Goal: Task Accomplishment & Management: Manage account settings

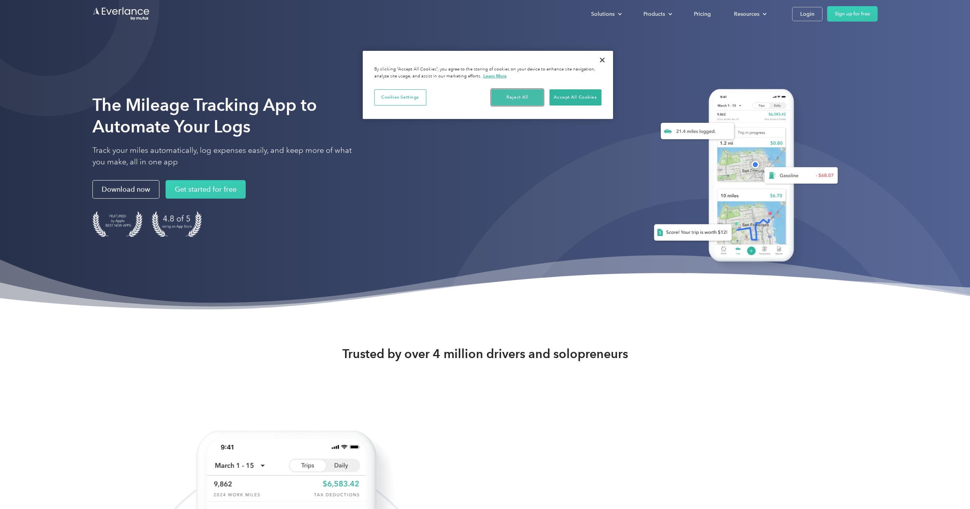
click at [517, 96] on button "Reject All" at bounding box center [517, 97] width 52 height 16
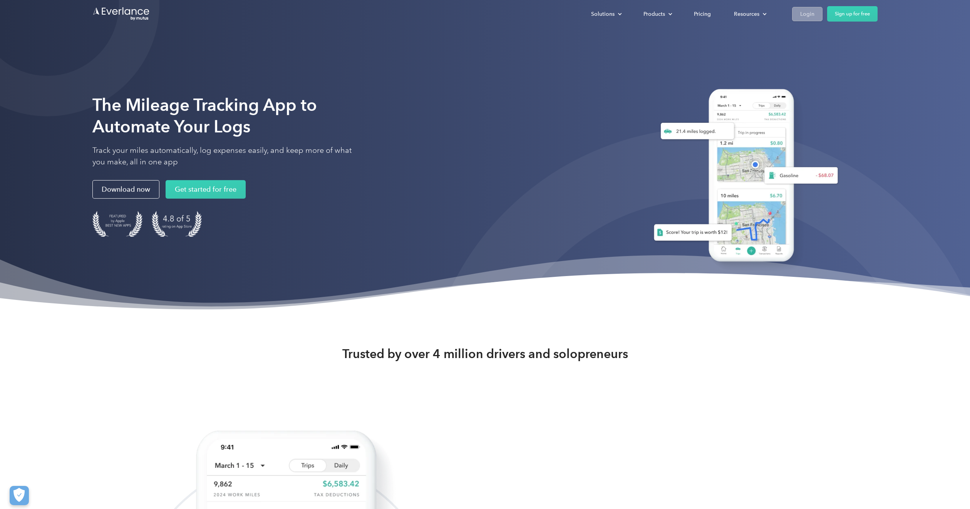
click at [805, 18] on div "Login" at bounding box center [807, 14] width 14 height 10
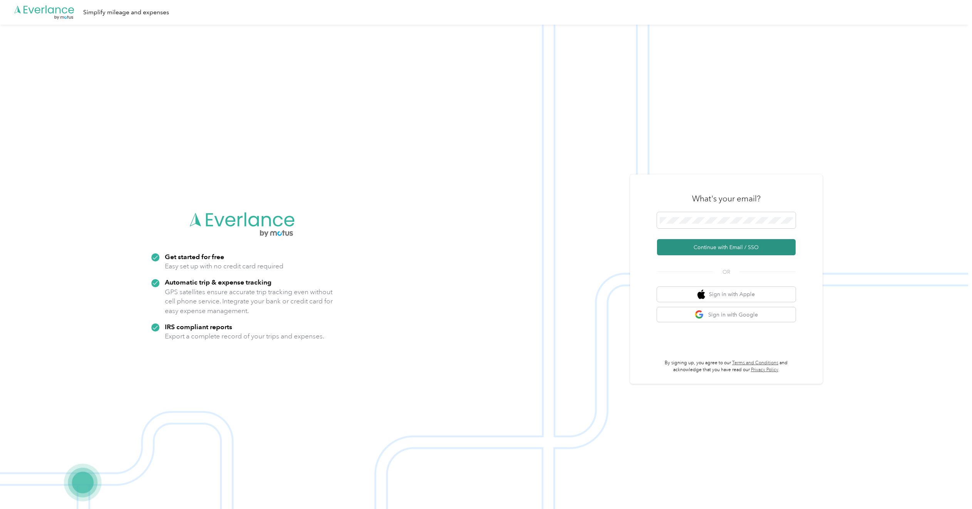
click at [716, 248] on button "Continue with Email / SSO" at bounding box center [726, 247] width 139 height 16
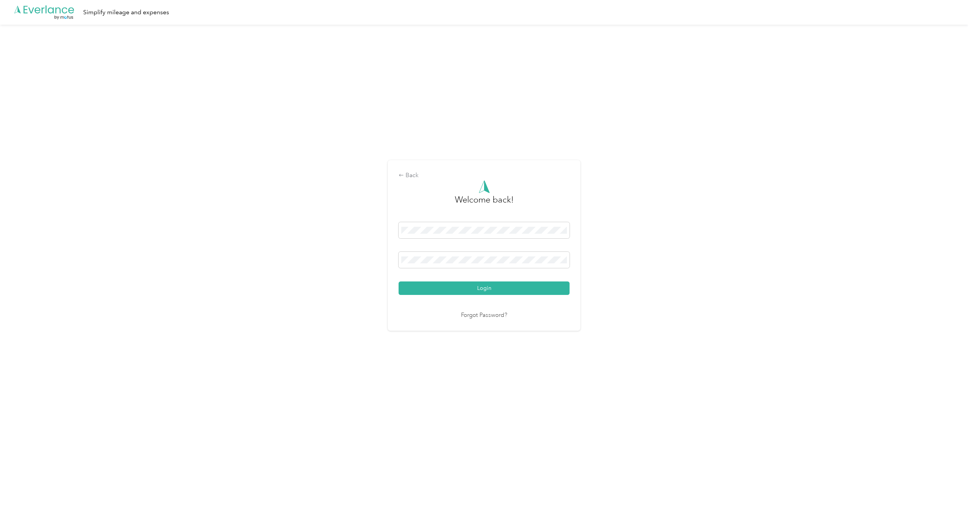
click at [398, 281] on button "Login" at bounding box center [483, 287] width 171 height 13
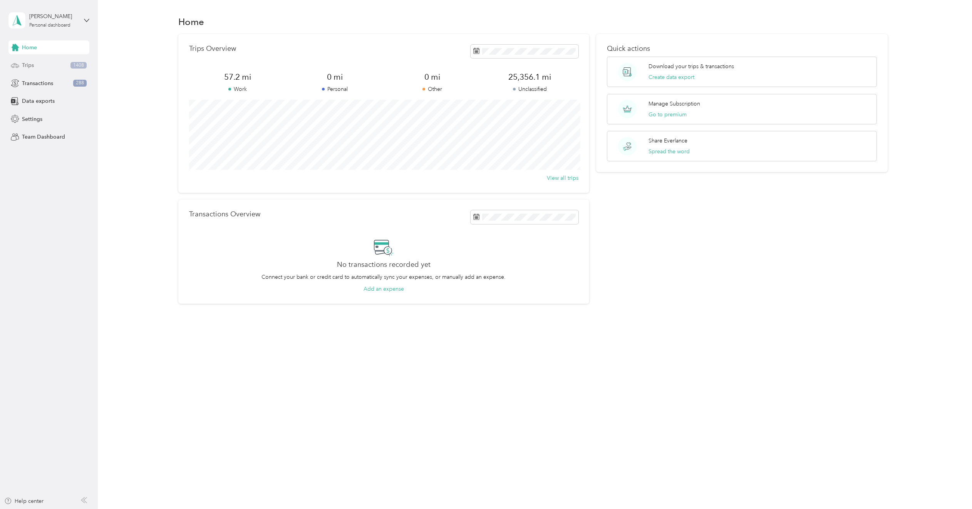
click at [37, 65] on div "Trips 1408" at bounding box center [48, 66] width 81 height 14
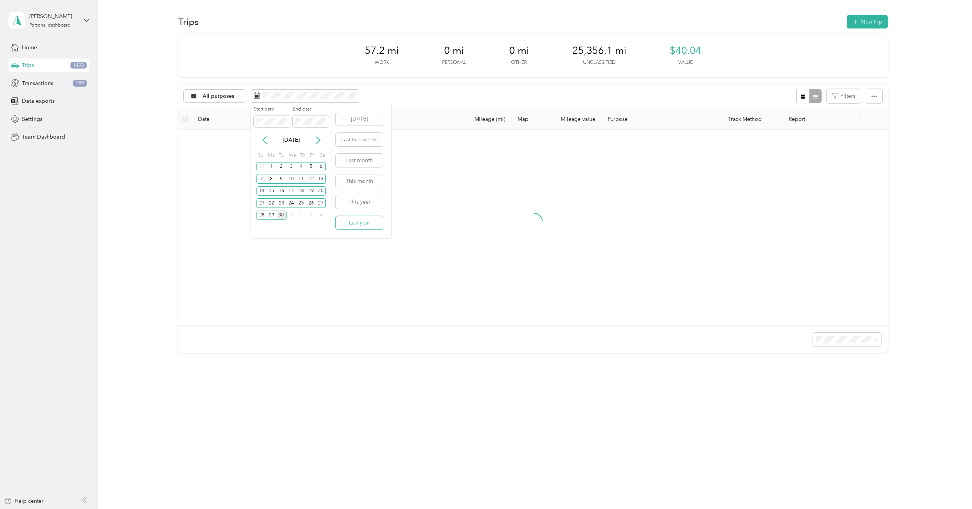
click at [362, 223] on button "Last year" at bounding box center [359, 222] width 47 height 13
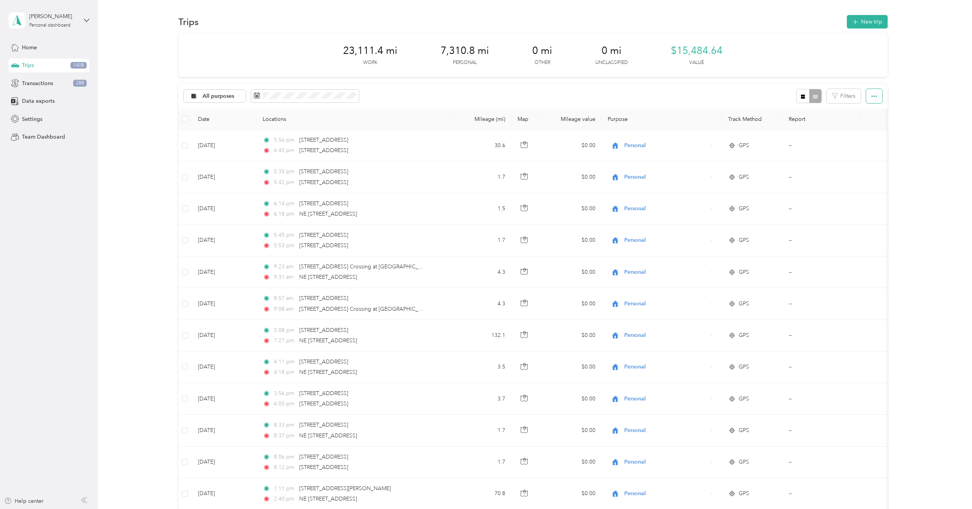
click at [876, 97] on button "button" at bounding box center [874, 96] width 16 height 14
click at [861, 122] on span "Export" at bounding box center [861, 124] width 16 height 7
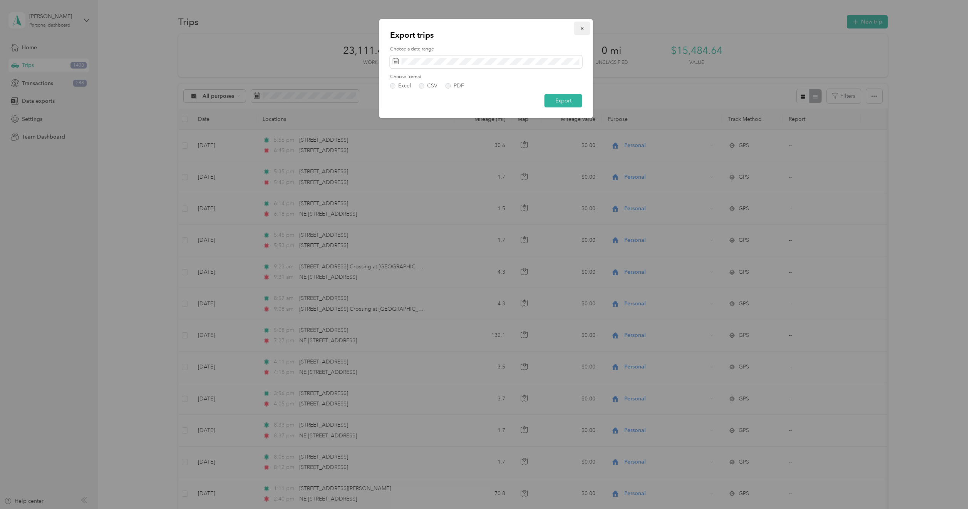
click at [582, 28] on icon "button" at bounding box center [581, 28] width 5 height 5
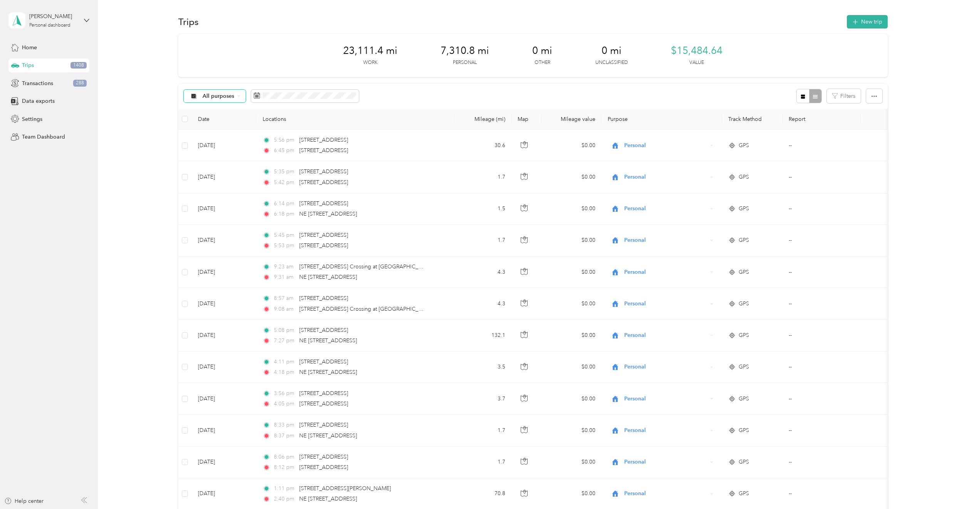
click at [235, 96] on div "All purposes" at bounding box center [215, 96] width 62 height 13
click at [211, 137] on span "Work" at bounding box center [221, 137] width 37 height 8
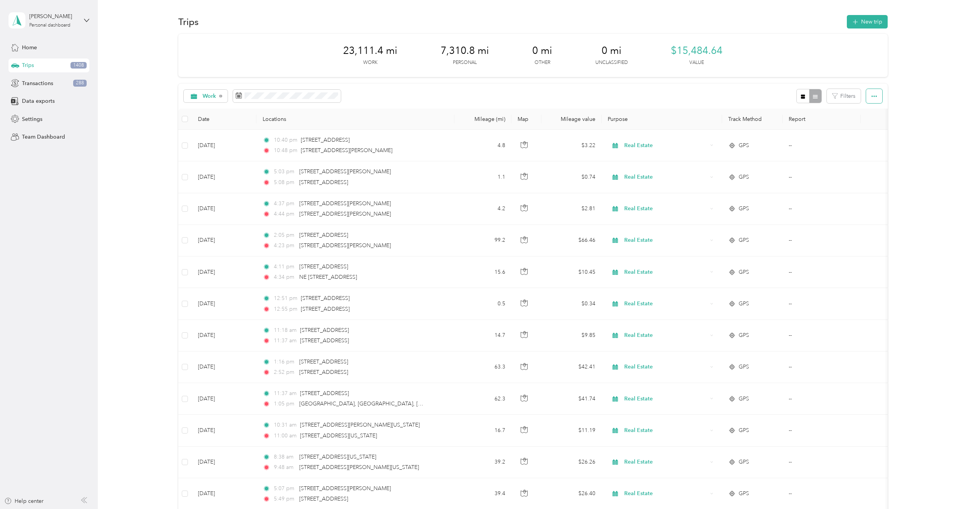
click at [873, 94] on icon "button" at bounding box center [873, 96] width 5 height 5
click at [864, 124] on span "Export" at bounding box center [861, 124] width 16 height 7
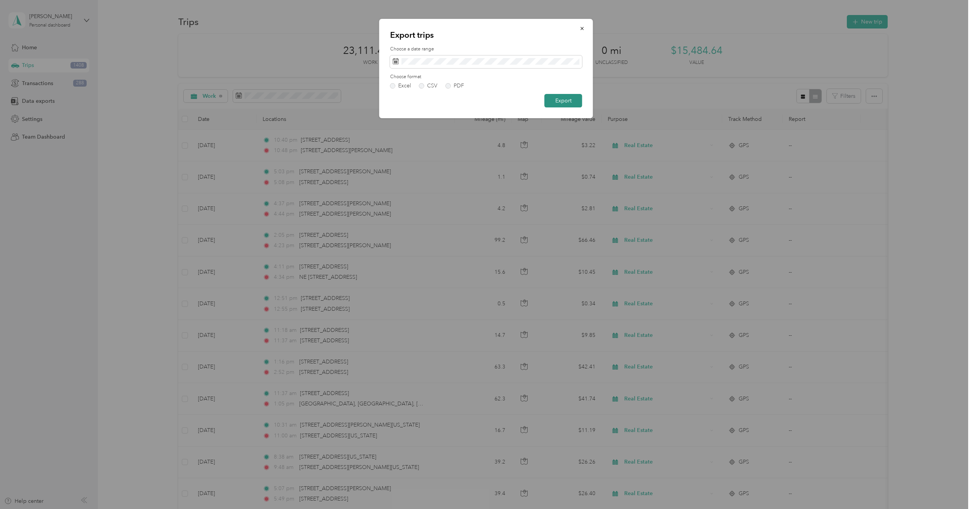
click at [570, 103] on button "Export" at bounding box center [563, 100] width 38 height 13
